Goal: Complete application form

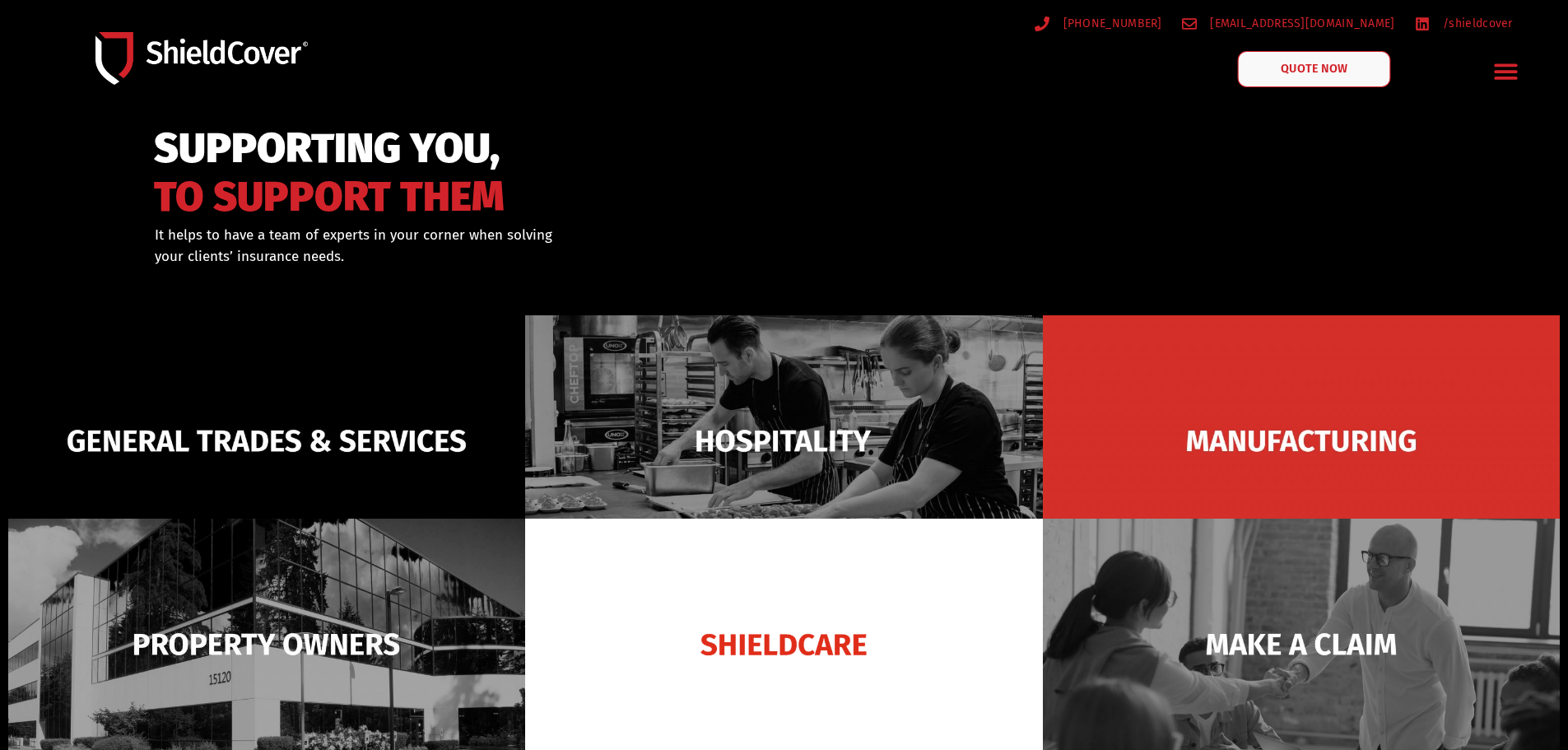
click at [1301, 73] on span "QUOTE NOW" at bounding box center [1314, 69] width 66 height 11
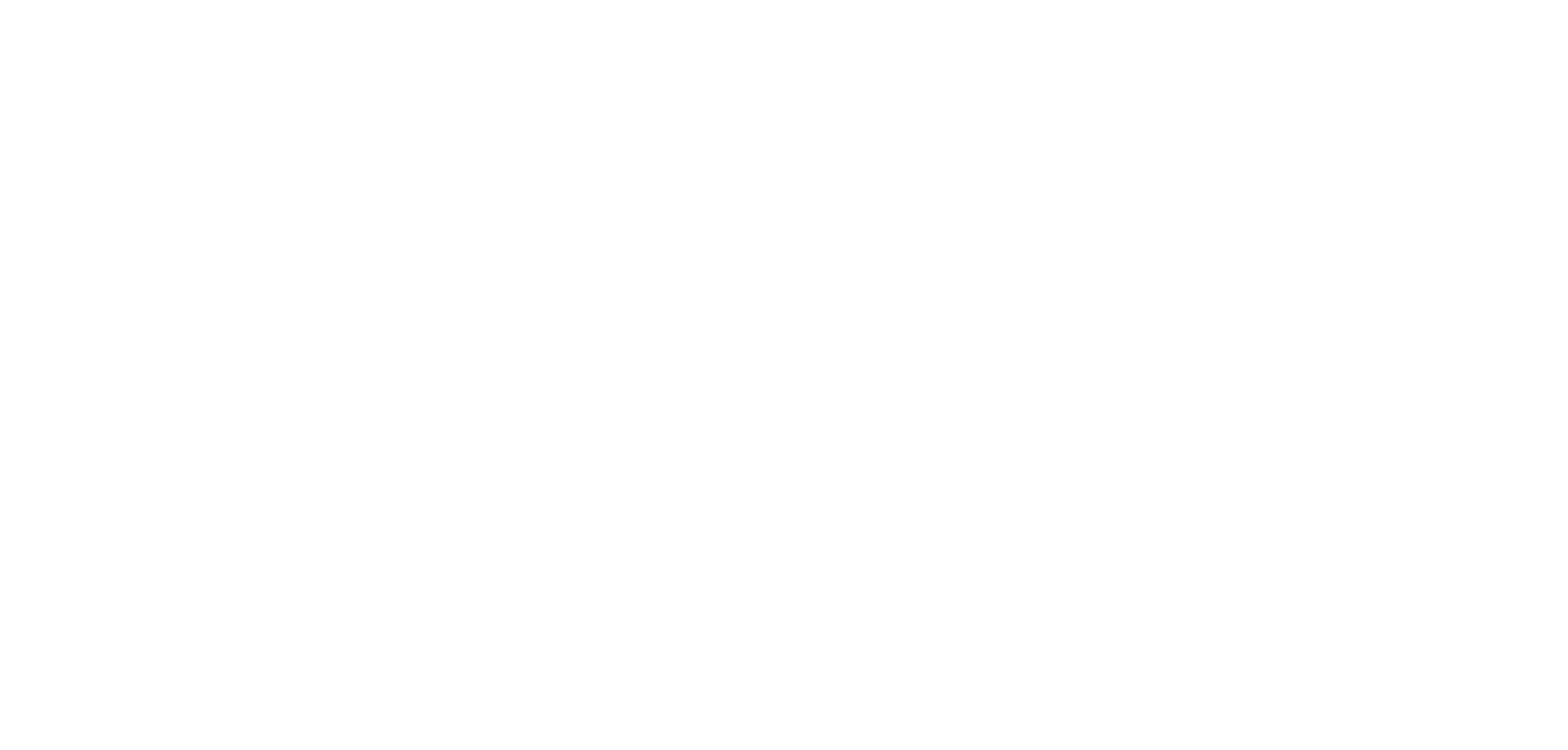
click at [0, 0] on html at bounding box center [0, 0] width 0 height 0
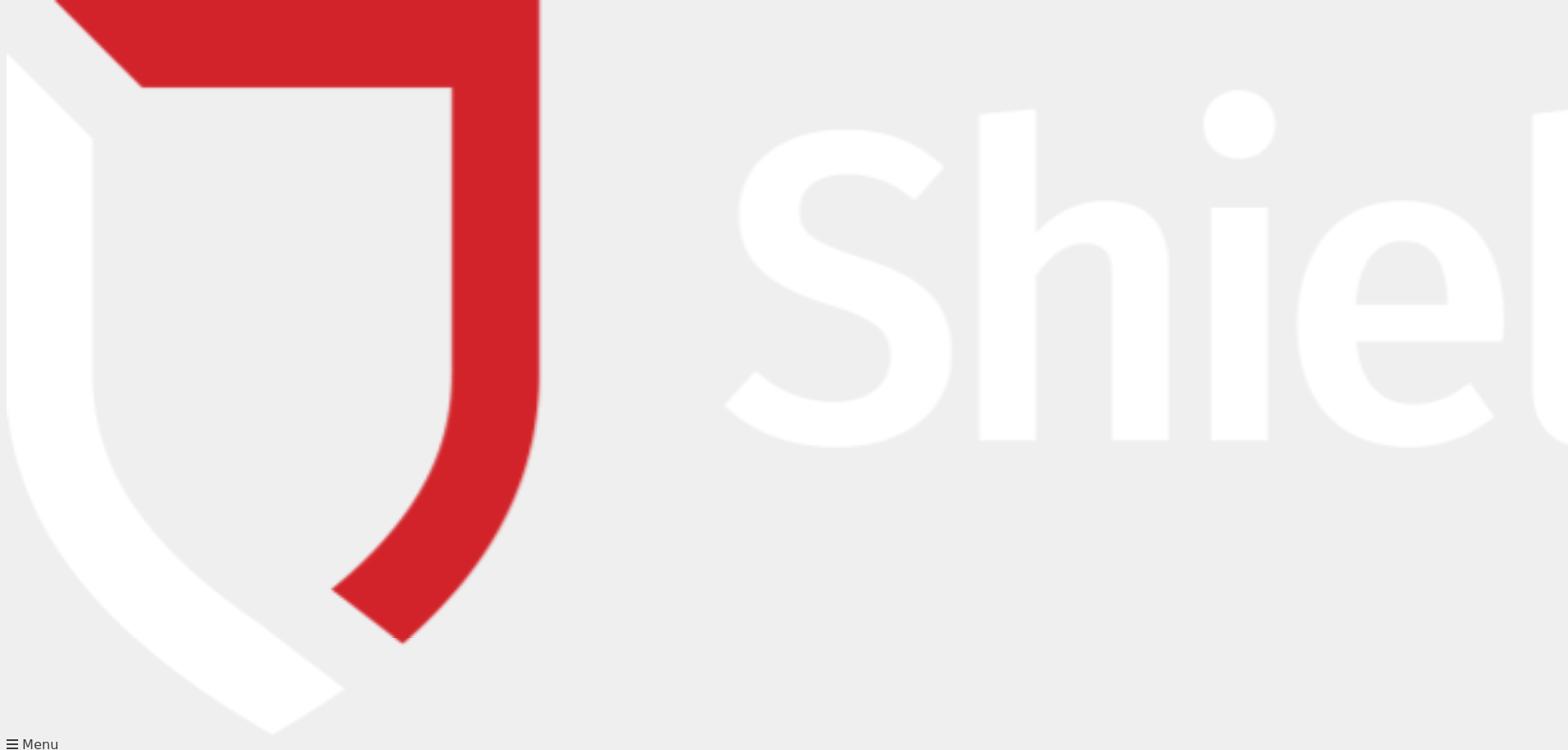
type input "Kirsty"
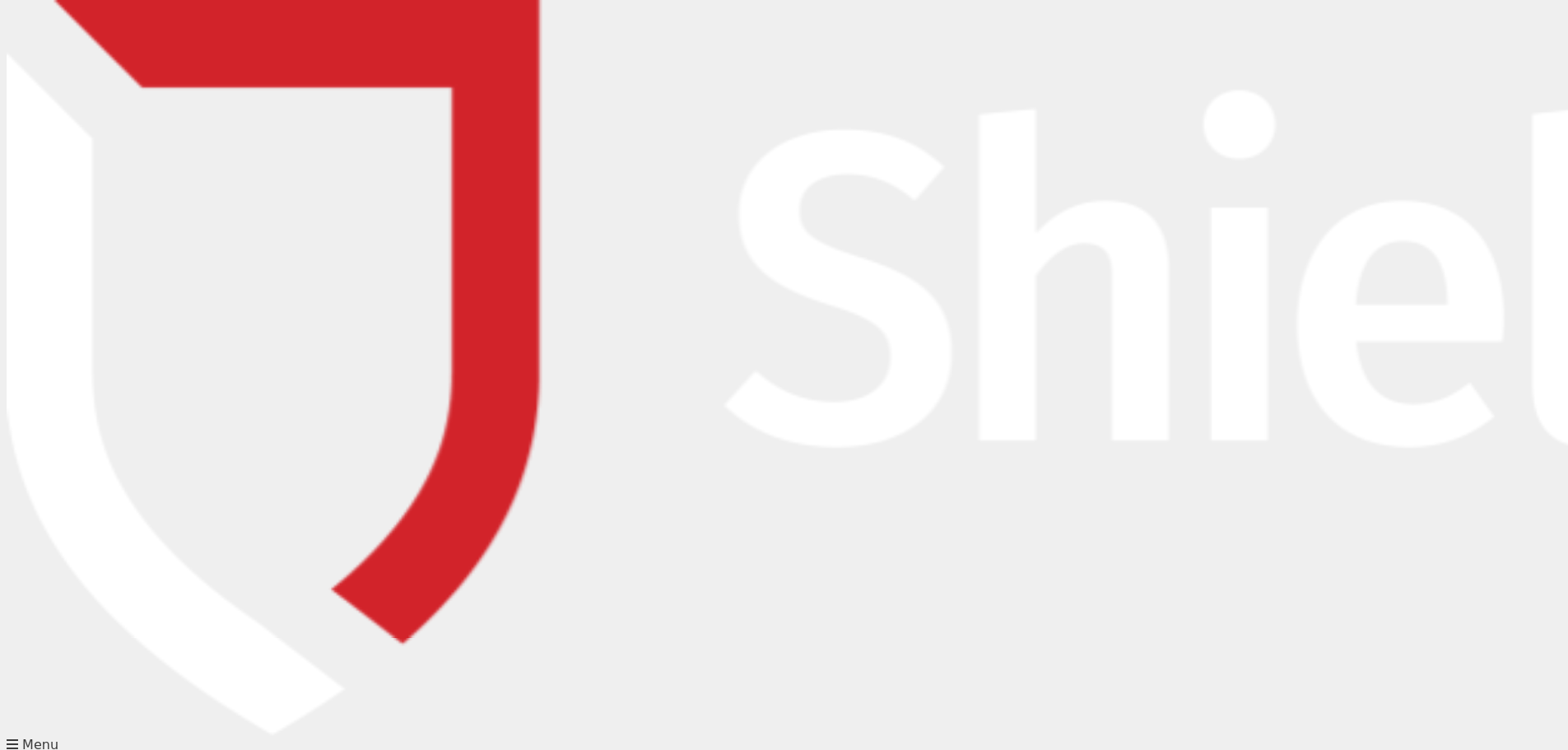
type input "Macleod"
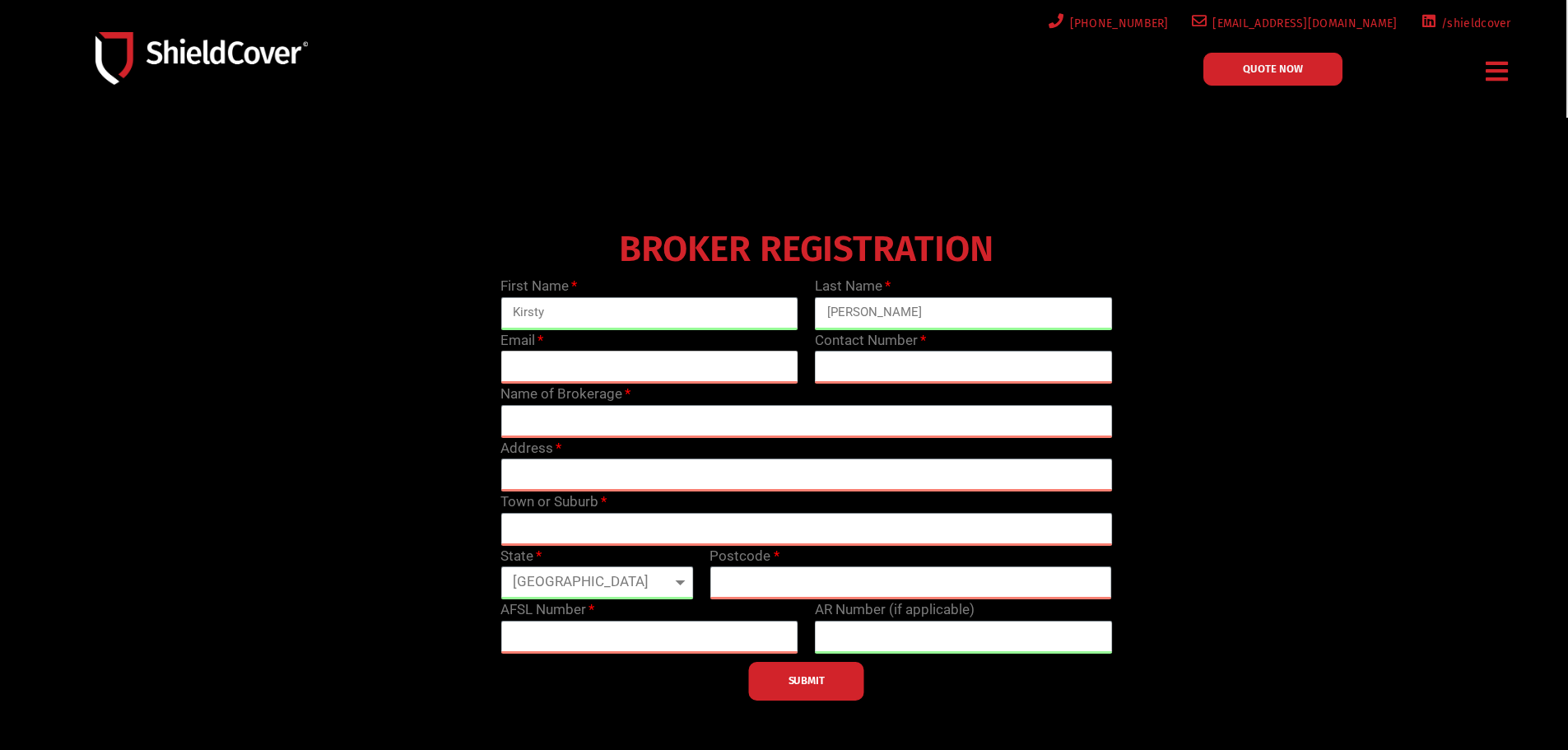
click at [680, 365] on input "email" at bounding box center [649, 367] width 298 height 33
type input "kirsty@knightsbridgeinsurance.com.au"
click at [875, 365] on input "text" at bounding box center [964, 367] width 298 height 33
type input "0404 447 006"
click at [586, 419] on input "text" at bounding box center [806, 421] width 611 height 33
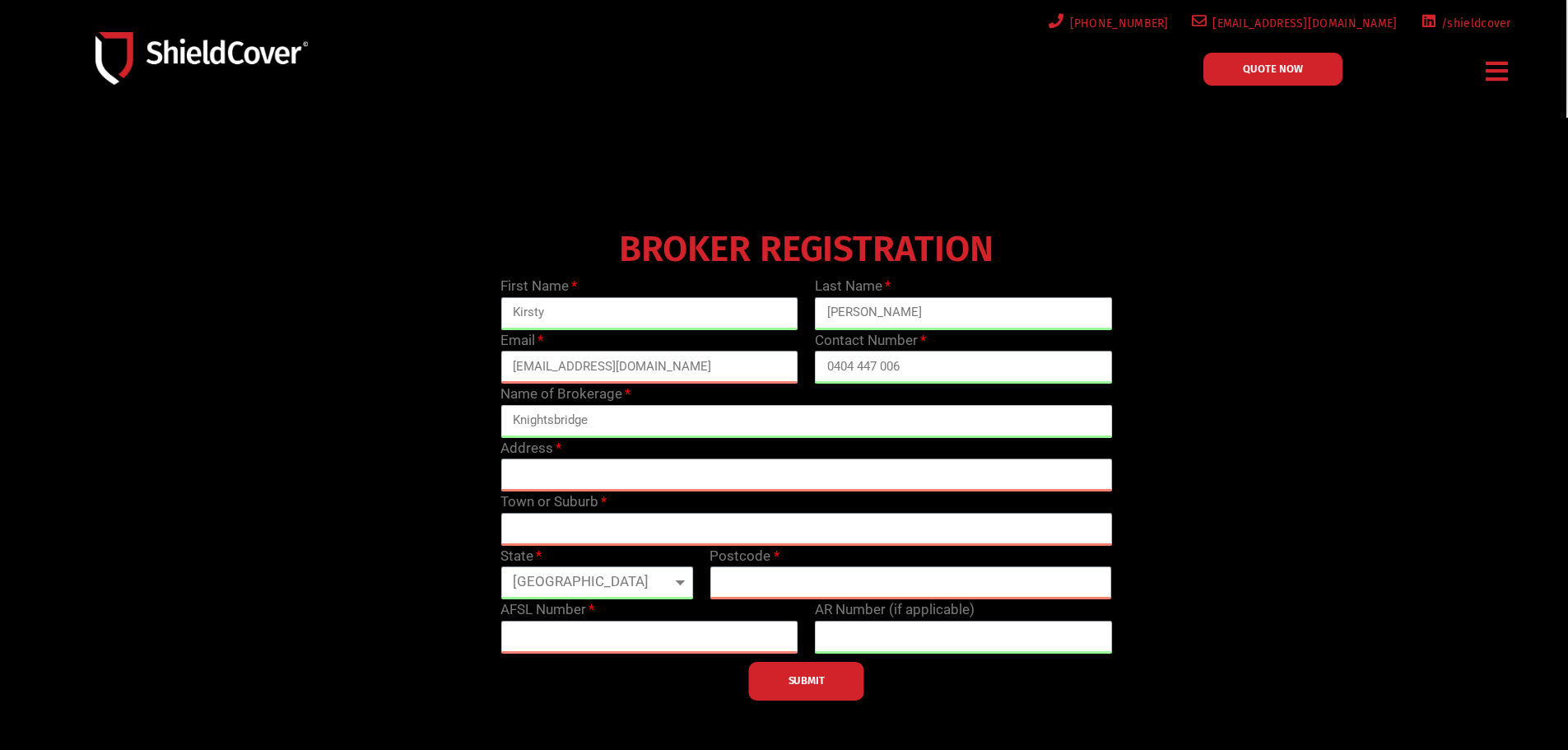
type input "Knightsbridge"
click at [544, 473] on input "text" at bounding box center [806, 475] width 611 height 33
